Goal: Task Accomplishment & Management: Use online tool/utility

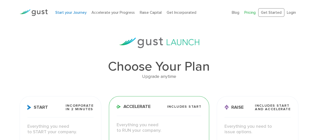
click at [68, 13] on link "Start your Journey" at bounding box center [70, 12] width 31 height 5
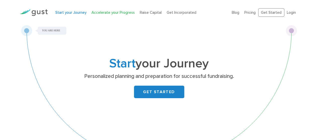
click at [104, 12] on link "Accelerate your Progress" at bounding box center [112, 12] width 43 height 5
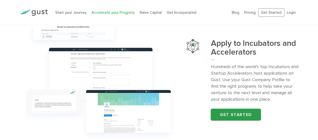
scroll to position [451, 0]
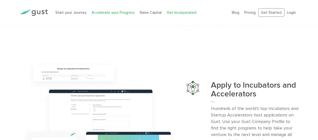
click at [170, 13] on link "Get Incorporated" at bounding box center [182, 12] width 30 height 5
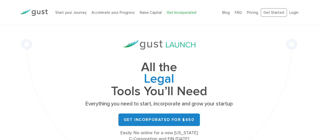
scroll to position [37, 0]
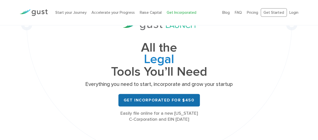
click at [176, 97] on link "Get Incorporated for $450" at bounding box center [158, 100] width 81 height 13
